Goal: Information Seeking & Learning: Find specific fact

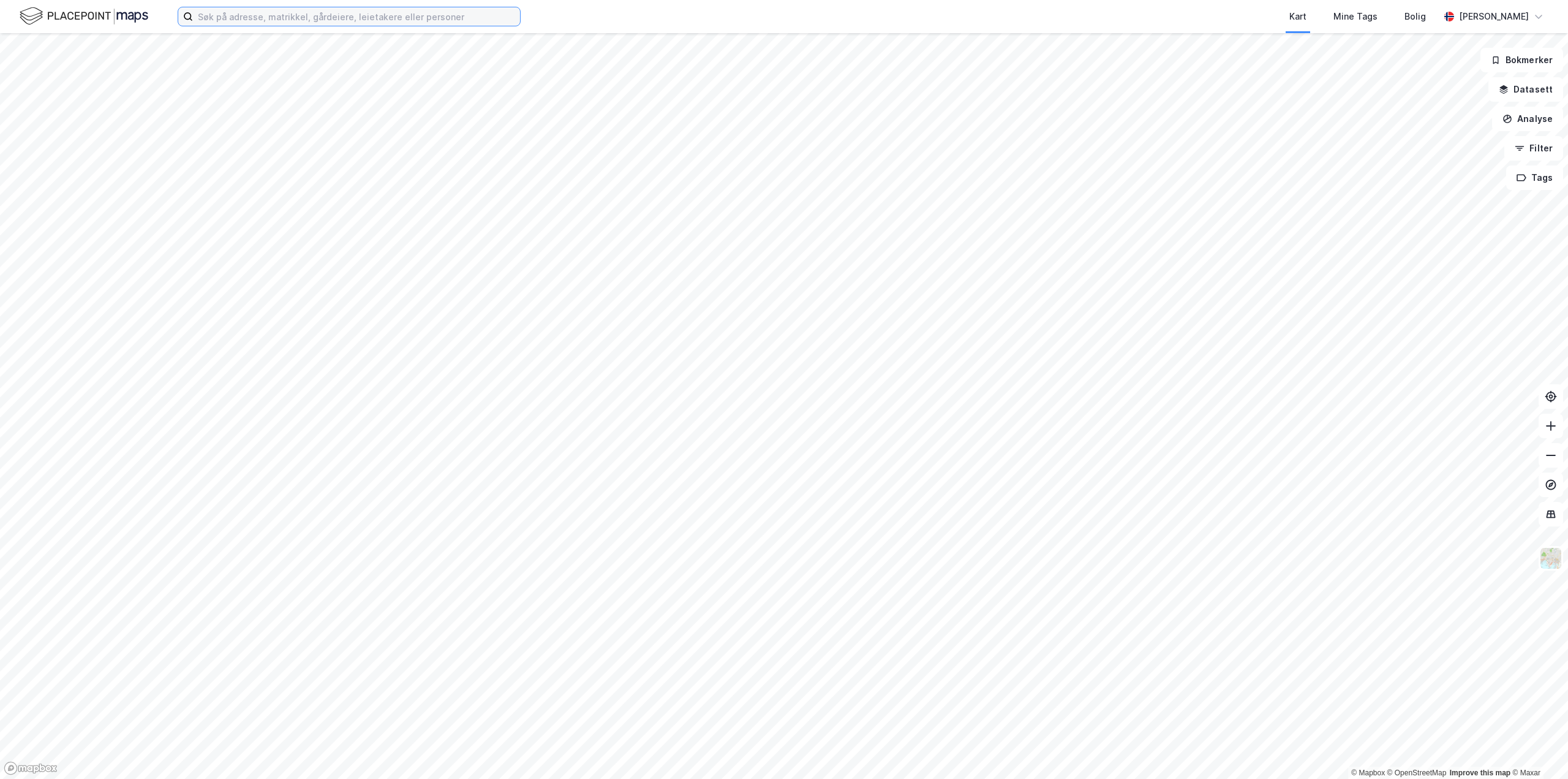
click at [259, 22] on input at bounding box center [356, 16] width 327 height 19
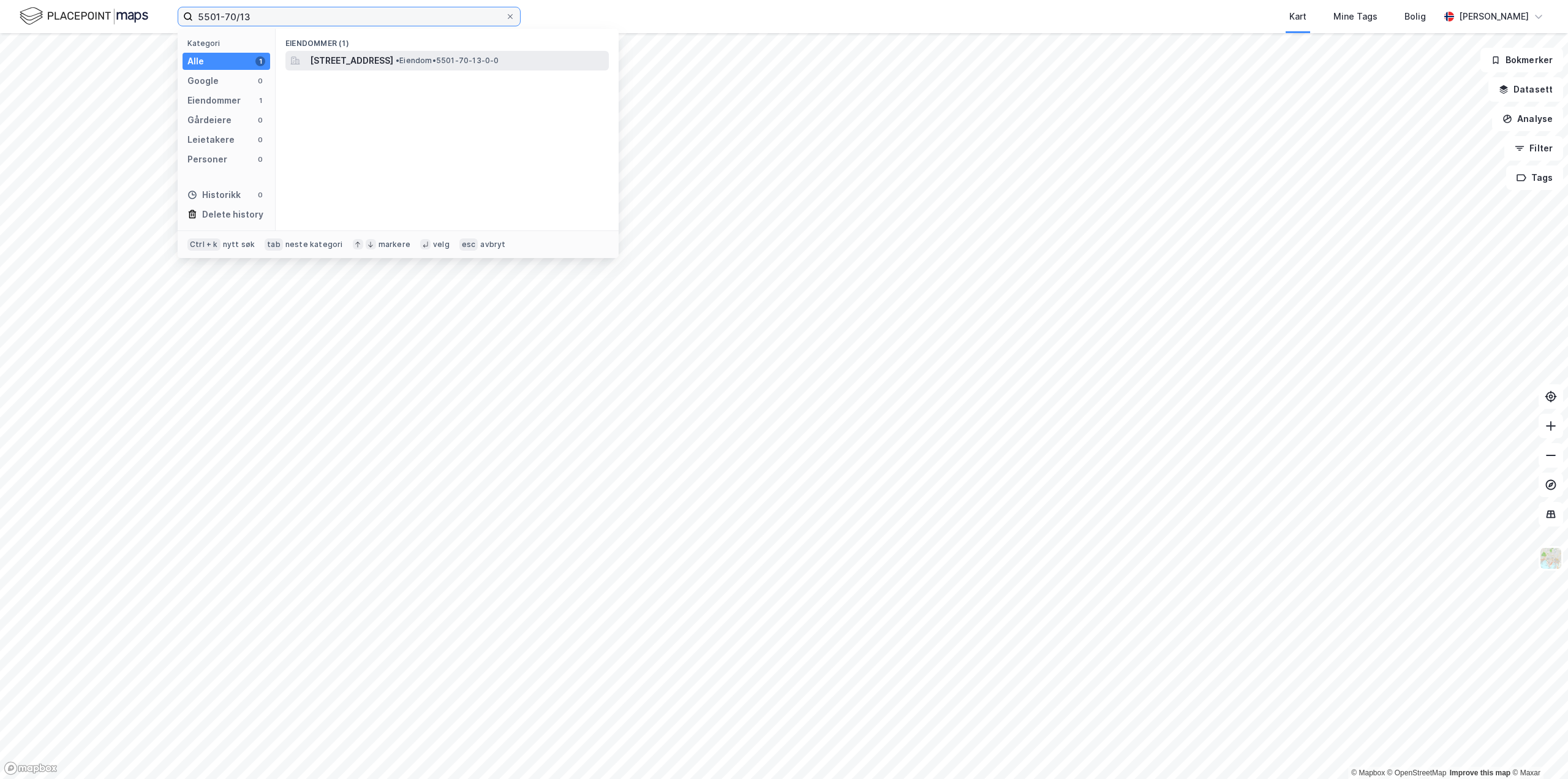
type input "5501-70/13"
click at [392, 60] on span "[STREET_ADDRESS]" at bounding box center [352, 60] width 83 height 15
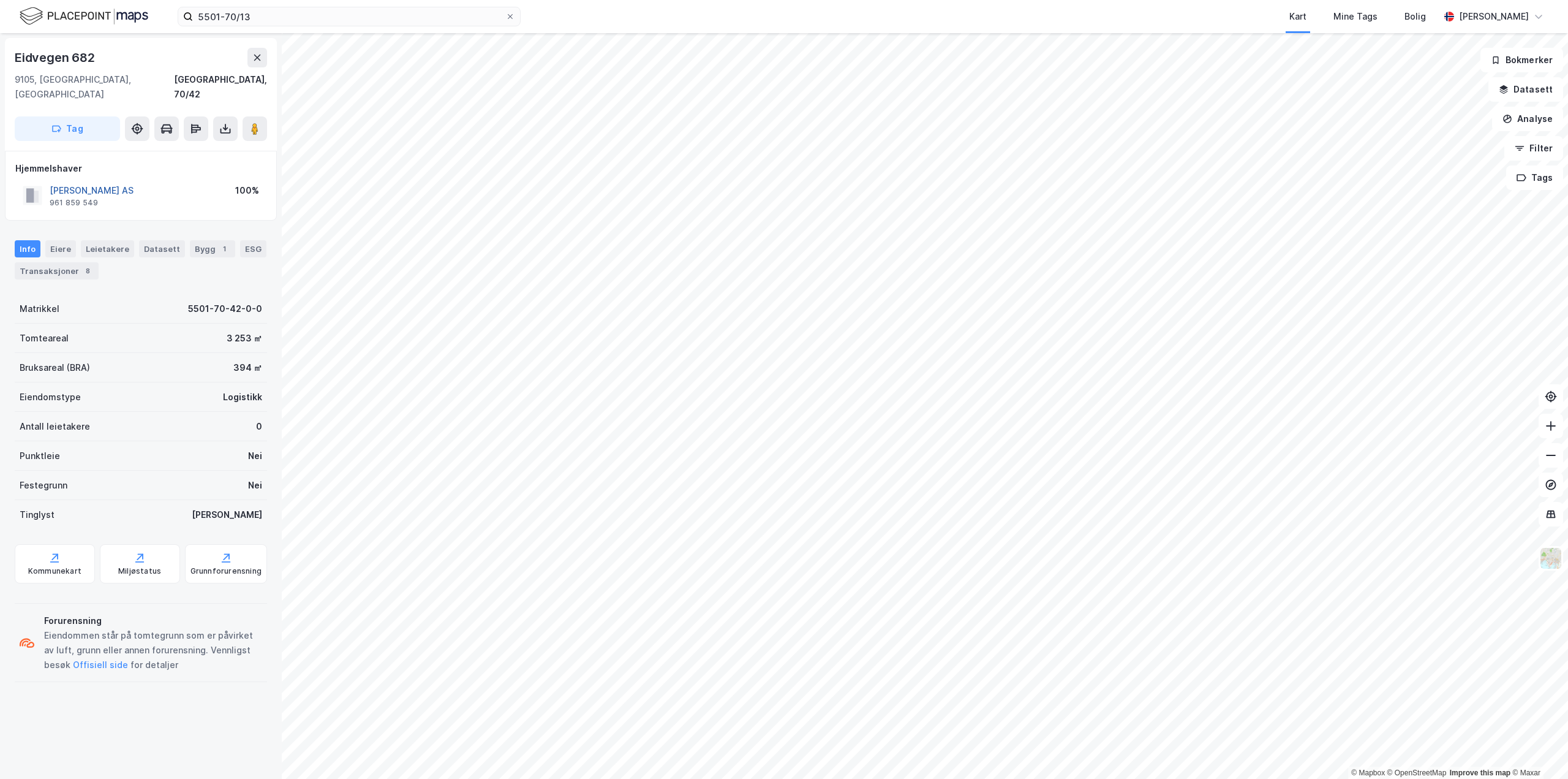
click at [0, 0] on button "[PERSON_NAME] AS" at bounding box center [0, 0] width 0 height 0
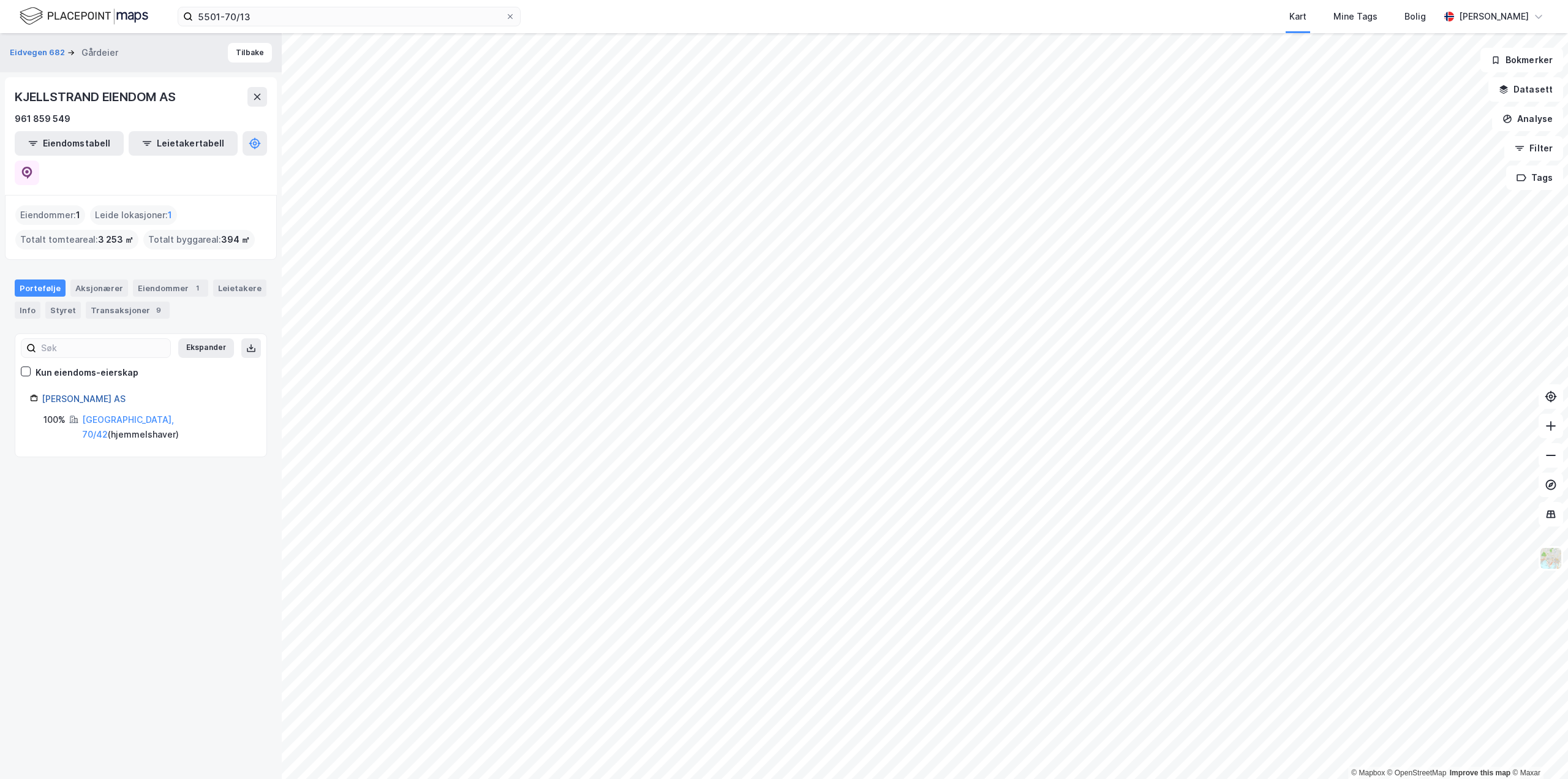
click at [67, 393] on link "[PERSON_NAME] AS" at bounding box center [83, 399] width 84 height 11
click at [159, 279] on div "Eiendommer 1" at bounding box center [170, 287] width 75 height 17
click at [31, 301] on div "Info" at bounding box center [27, 309] width 26 height 17
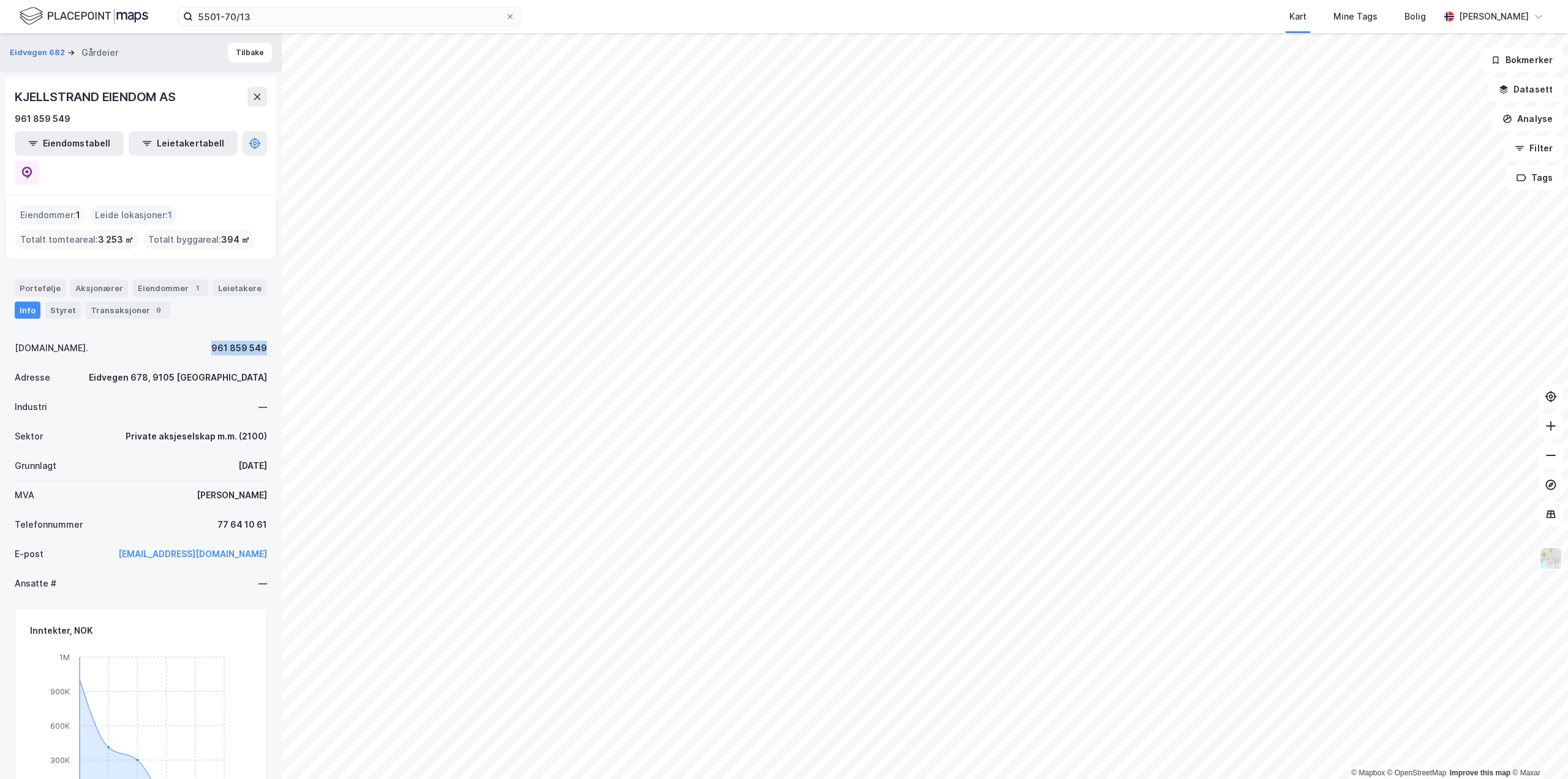
drag, startPoint x: 206, startPoint y: 321, endPoint x: 273, endPoint y: 317, distance: 67.1
click at [273, 317] on div "Eidvegen 682 Gårdeier Tilbake KJELLSTRAND EIENDOM AS 961 859 549 Eiendomstabell…" at bounding box center [141, 405] width 282 height 745
copy div "961 859 549"
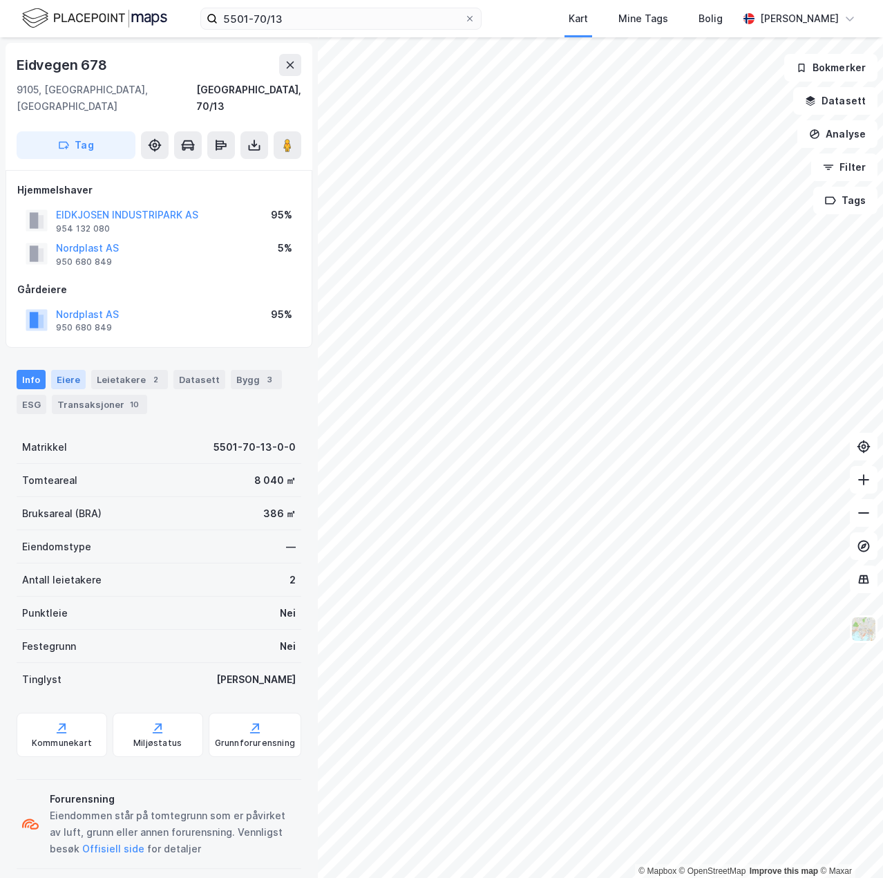
click at [77, 370] on div "Eiere" at bounding box center [68, 379] width 35 height 19
